Goal: Check status

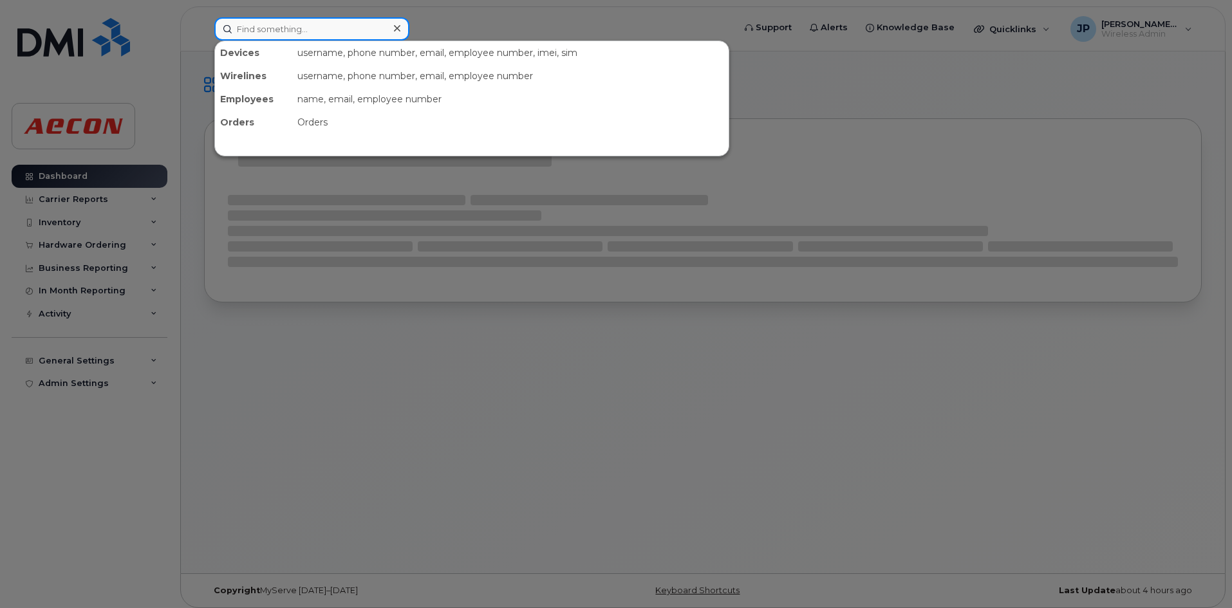
click at [262, 29] on input at bounding box center [311, 28] width 195 height 23
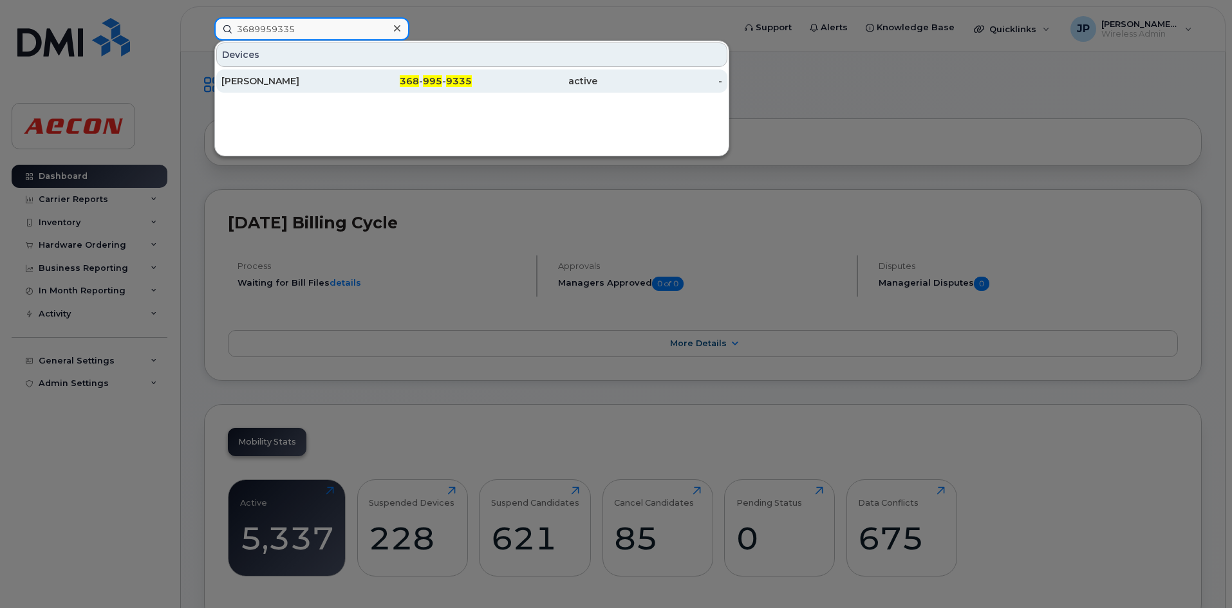
type input "3689959335"
click at [297, 82] on div "[PERSON_NAME]" at bounding box center [283, 81] width 125 height 13
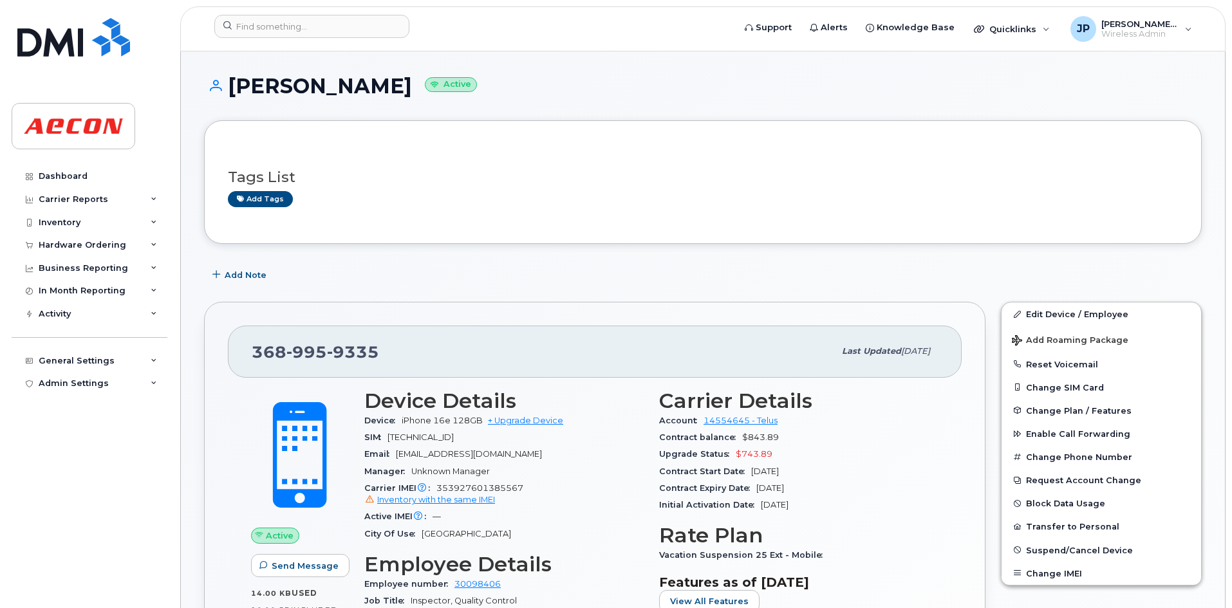
drag, startPoint x: 937, startPoint y: 350, endPoint x: 807, endPoint y: 358, distance: 130.2
click at [807, 358] on div "368 995 9335 Last updated Sep 09, 2025" at bounding box center [595, 351] width 734 height 51
click at [753, 354] on div "368 995 9335" at bounding box center [543, 351] width 582 height 27
drag, startPoint x: 386, startPoint y: 347, endPoint x: 243, endPoint y: 355, distance: 143.0
click at [243, 355] on div "368 995 9335 Last updated Sep 09, 2025" at bounding box center [595, 351] width 734 height 51
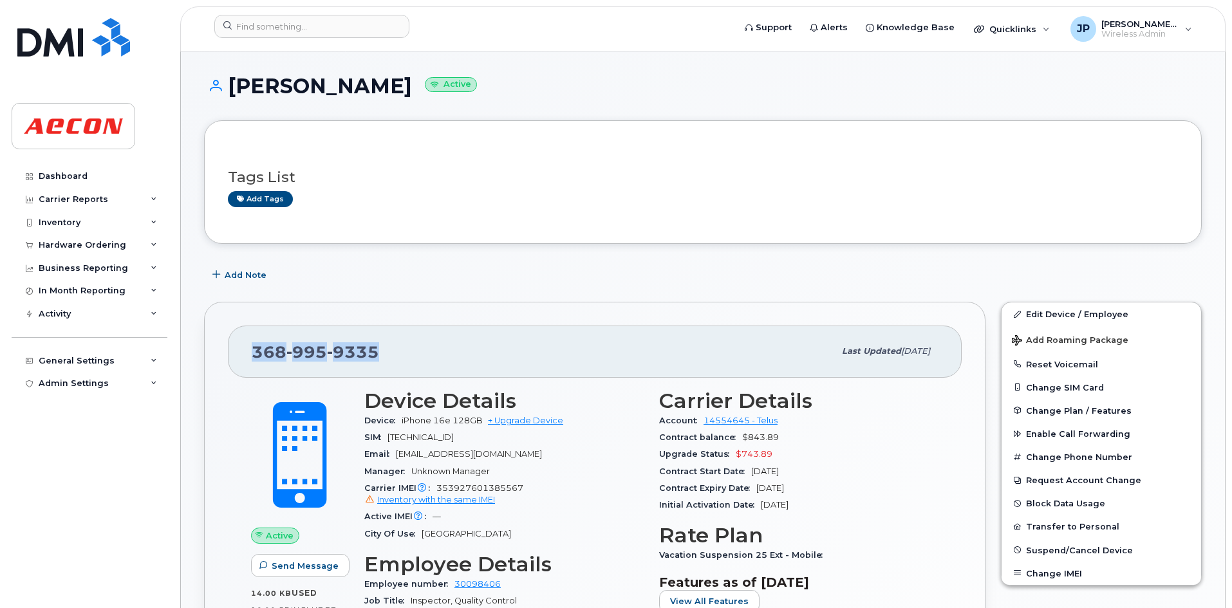
click at [503, 345] on div "368 995 9335" at bounding box center [543, 351] width 582 height 27
drag, startPoint x: 934, startPoint y: 350, endPoint x: 807, endPoint y: 361, distance: 126.6
click at [834, 361] on div "Last updated Sep 09, 2025" at bounding box center [886, 351] width 104 height 27
click at [838, 364] on div "Last updated Sep 09, 2025" at bounding box center [886, 351] width 104 height 27
drag, startPoint x: 806, startPoint y: 353, endPoint x: 927, endPoint y: 346, distance: 121.2
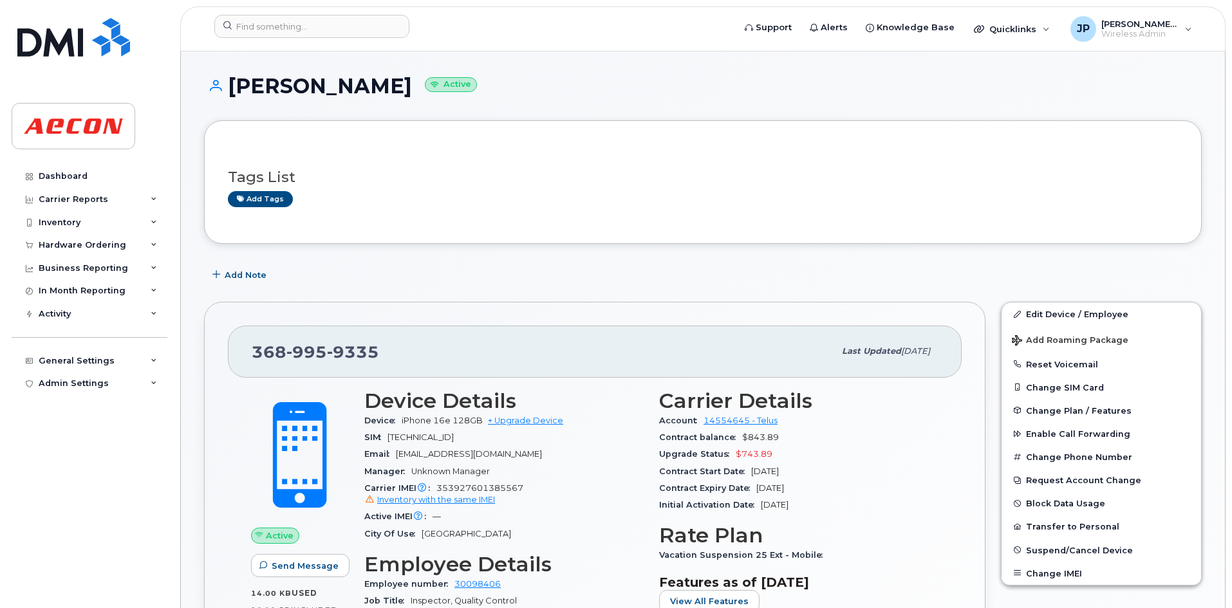
click at [927, 346] on div "Last updated Sep 09, 2025" at bounding box center [886, 351] width 104 height 27
click at [941, 368] on div "368 995 9335 Last updated Sep 09, 2025" at bounding box center [595, 351] width 734 height 51
